Goal: Task Accomplishment & Management: Use online tool/utility

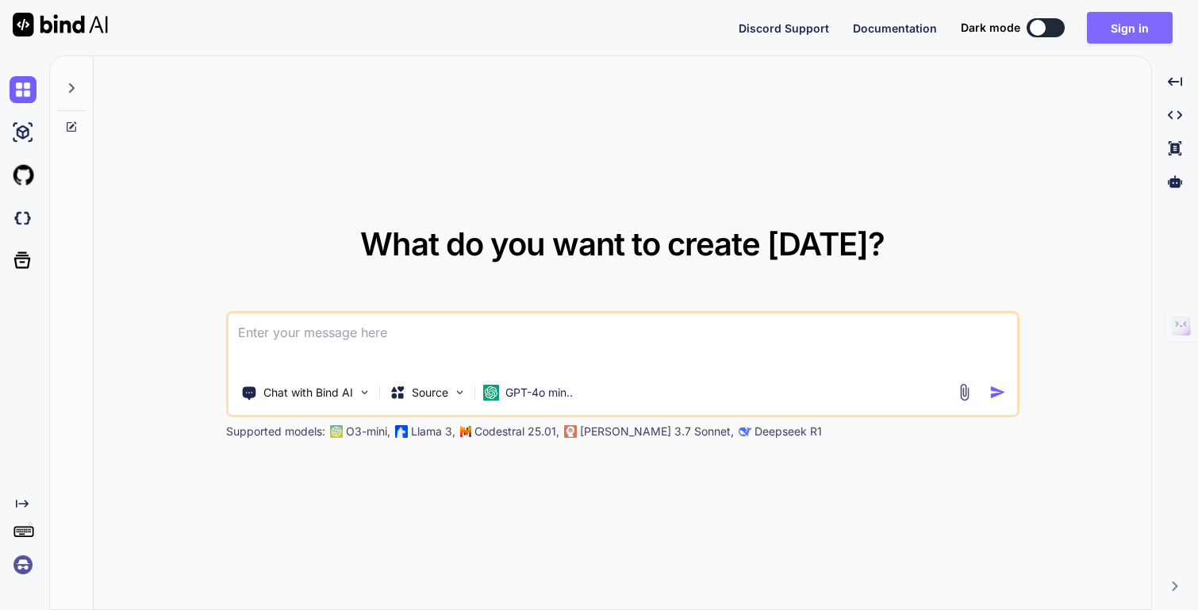
click at [1115, 27] on button "Sign in" at bounding box center [1130, 28] width 86 height 32
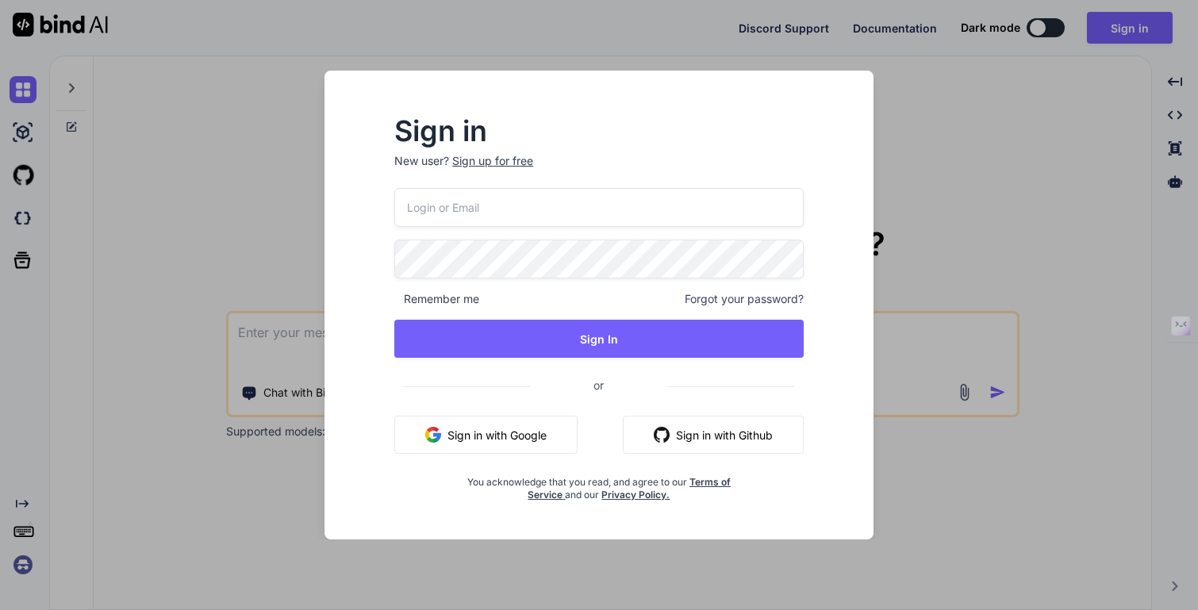
click at [582, 214] on input "email" at bounding box center [598, 207] width 409 height 39
type input "maisietrang@gmail.com"
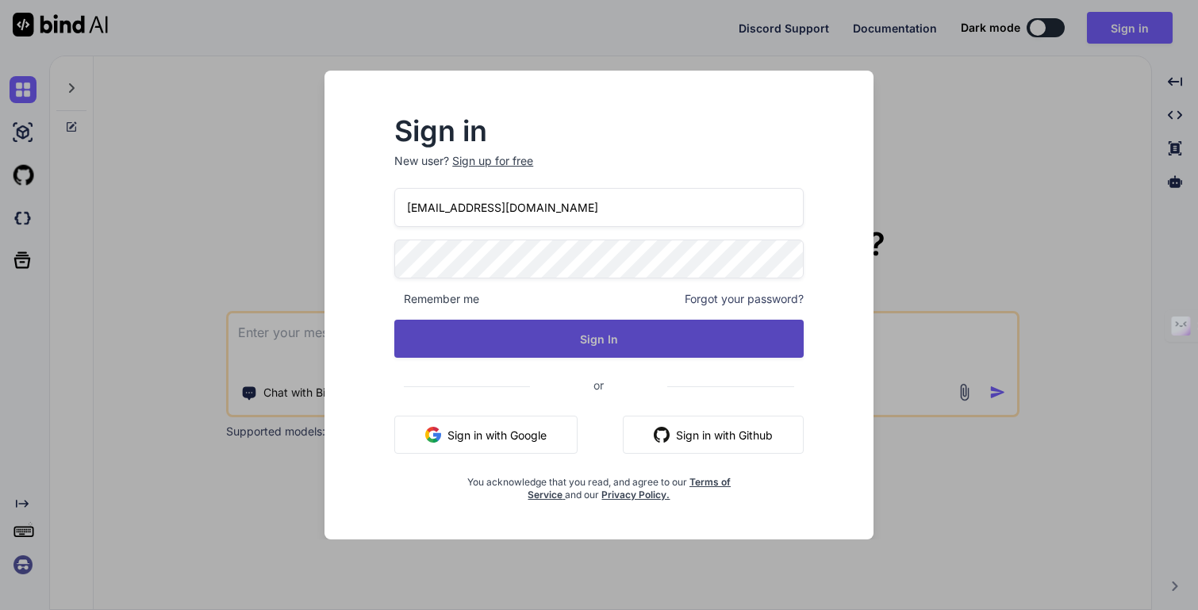
click at [510, 328] on button "Sign In" at bounding box center [598, 339] width 409 height 38
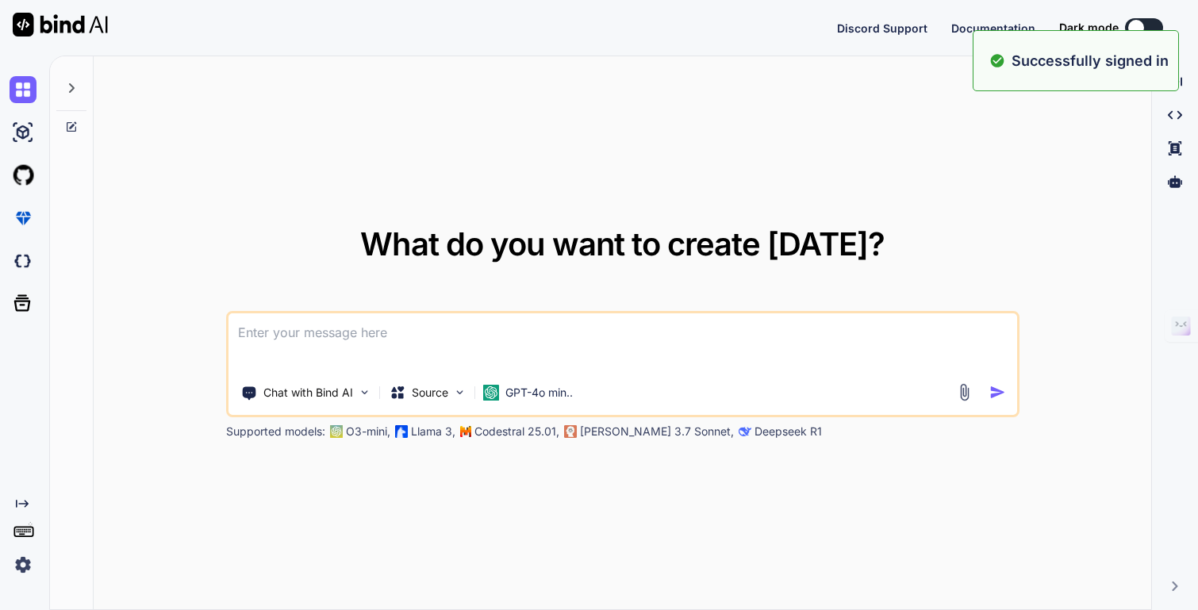
type textarea "x"
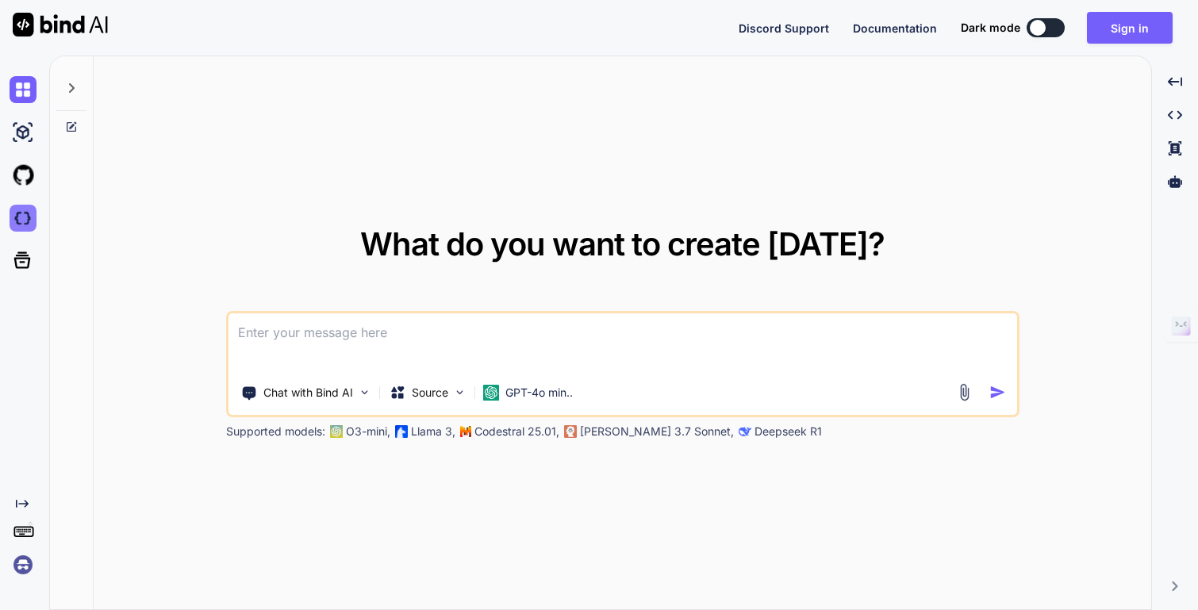
click at [16, 216] on img at bounding box center [23, 218] width 27 height 27
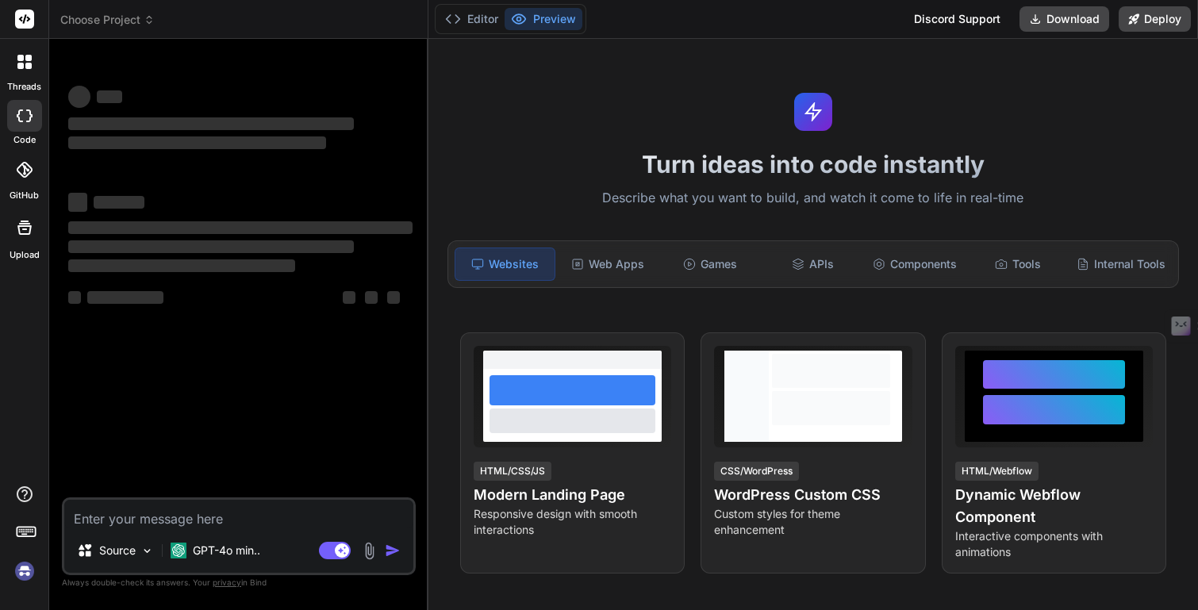
type textarea "x"
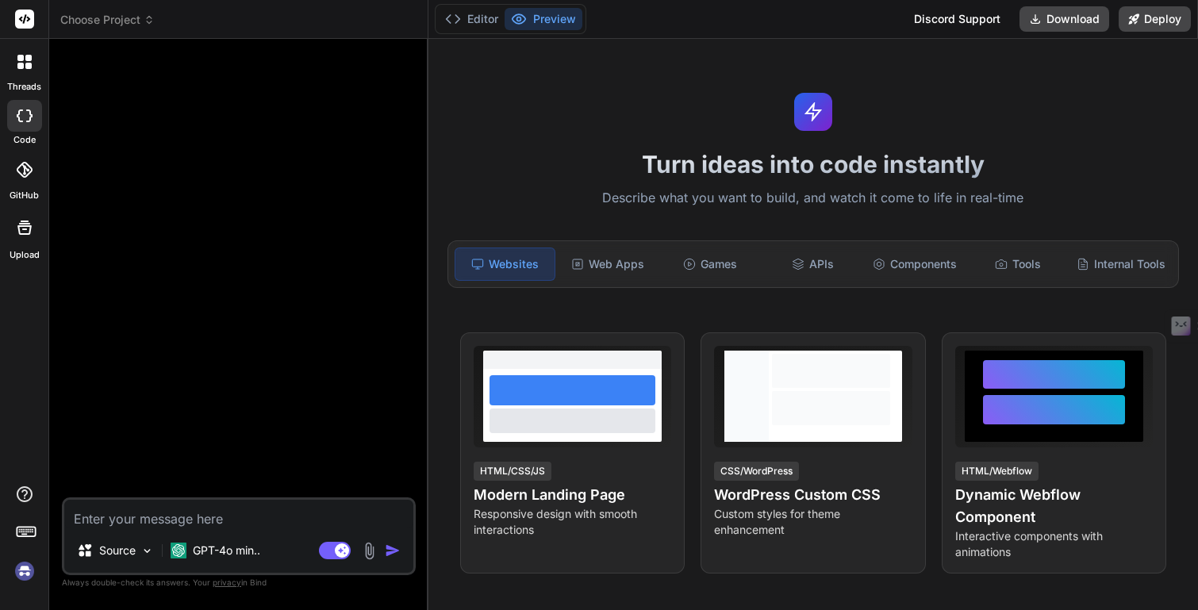
click at [28, 571] on img at bounding box center [24, 571] width 27 height 27
